Goal: Transaction & Acquisition: Purchase product/service

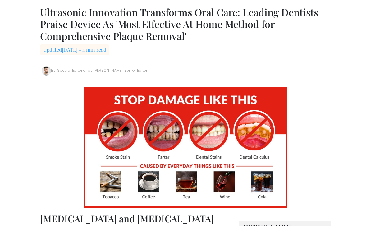
click at [196, 17] on b "Ultrasonic Innovation Transforms Oral Care: Leading Dentists Praise Device As '…" at bounding box center [179, 23] width 278 height 37
click at [177, 39] on b "Ultrasonic Innovation Transforms Oral Care: Leading Dentists Praise Device As '…" at bounding box center [179, 23] width 278 height 37
click at [183, 23] on b "Ultrasonic Innovation Transforms Oral Care: Leading Dentists Praise Device As '…" at bounding box center [179, 23] width 278 height 37
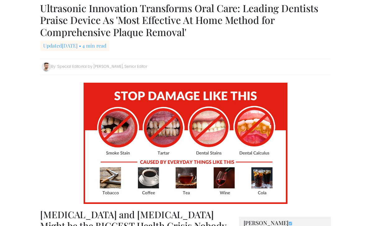
scroll to position [5, 0]
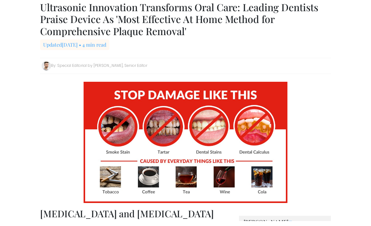
scroll to position [1, 0]
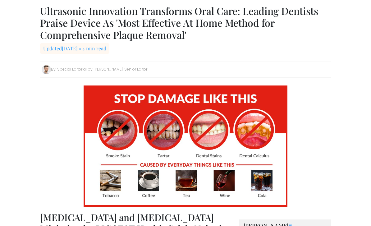
click at [304, 30] on h1 "Ultrasonic Innovation Transforms Oral Care: Leading Dentists Praise Device As '…" at bounding box center [185, 23] width 291 height 36
click at [301, 30] on h1 "Ultrasonic Innovation Transforms Oral Care: Leading Dentists Praise Device As '…" at bounding box center [185, 23] width 291 height 36
